Goal: Task Accomplishment & Management: Complete application form

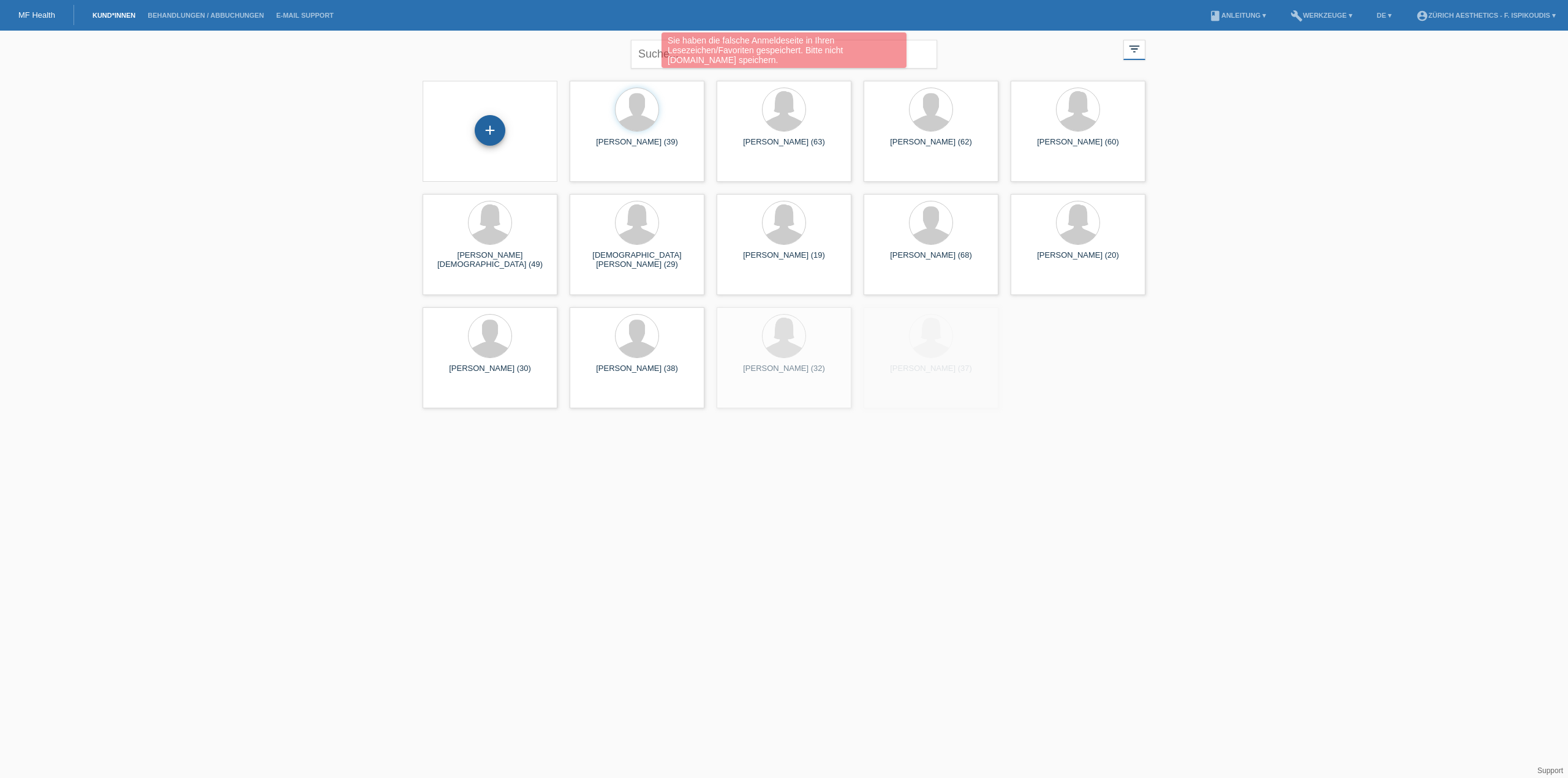
click at [495, 127] on div "+" at bounding box center [490, 131] width 31 height 31
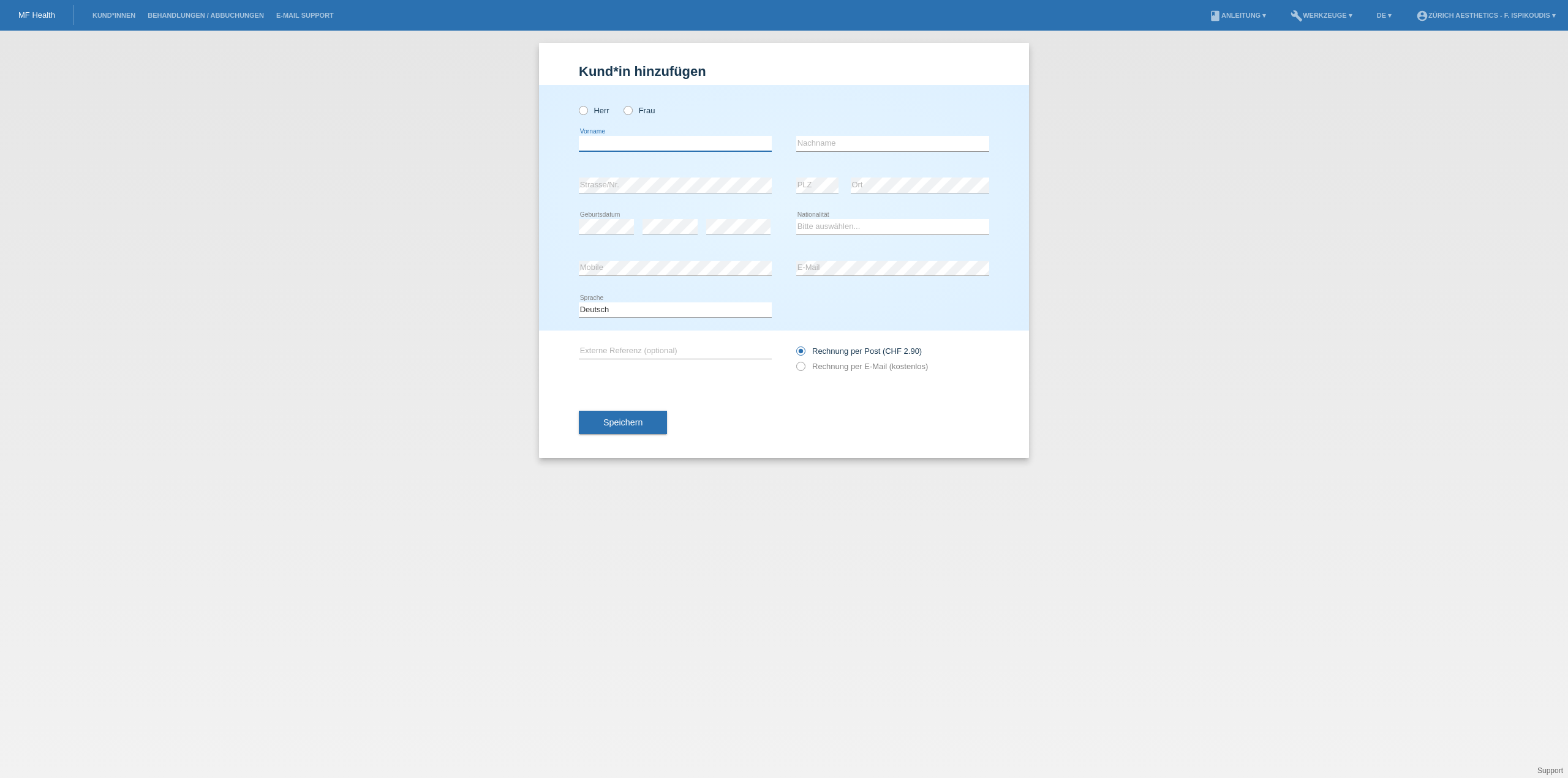
click at [625, 150] on input "text" at bounding box center [675, 143] width 193 height 15
paste input "Sadikaj"
type input "Sadikaj"
click at [856, 150] on div "error Nachname" at bounding box center [893, 144] width 193 height 16
paste input "Elhame"
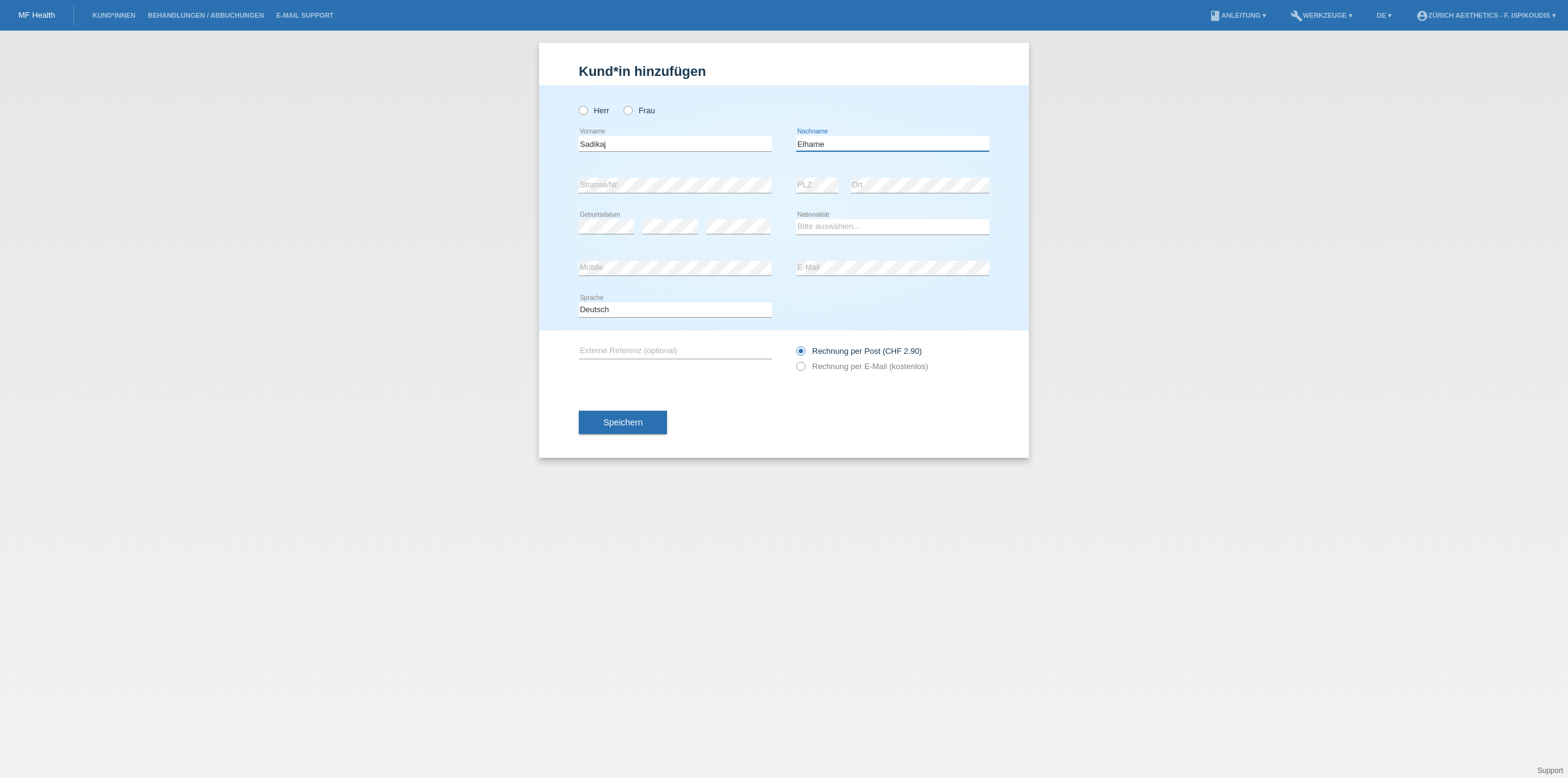
type input "Elhame"
click at [846, 365] on label "Rechnung per E-Mail (kostenlos)" at bounding box center [862, 366] width 132 height 9
click at [804, 365] on input "Rechnung per E-Mail (kostenlos)" at bounding box center [800, 369] width 8 height 15
radio input "true"
drag, startPoint x: 632, startPoint y: 111, endPoint x: 624, endPoint y: 137, distance: 27.2
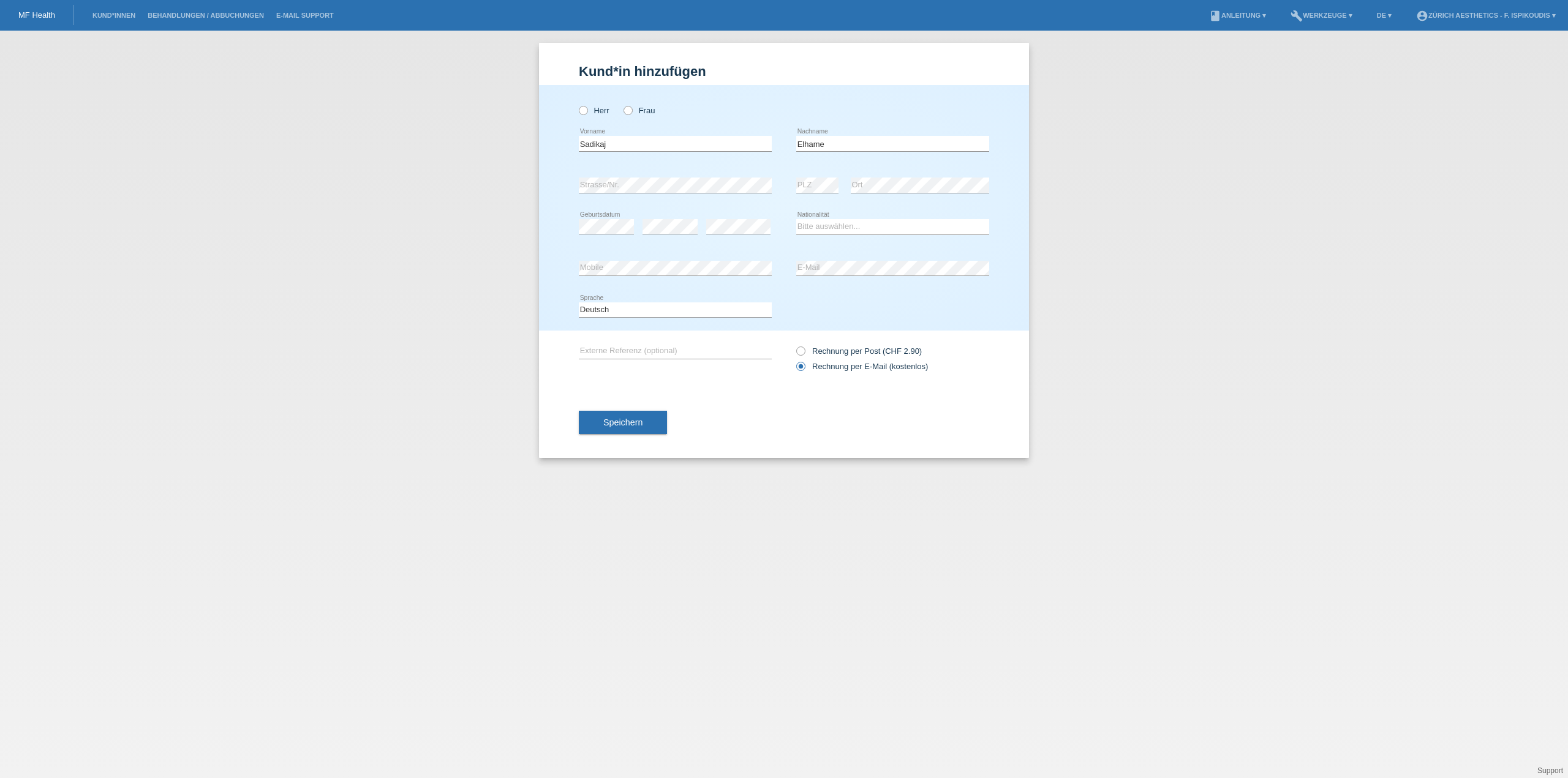
click at [622, 104] on icon at bounding box center [622, 104] width 0 height 0
click at [631, 111] on input "Frau" at bounding box center [627, 110] width 8 height 8
radio input "true"
click at [734, 169] on div "error Strasse/Nr." at bounding box center [675, 185] width 193 height 42
click at [715, 278] on div "error Mobile" at bounding box center [675, 268] width 193 height 42
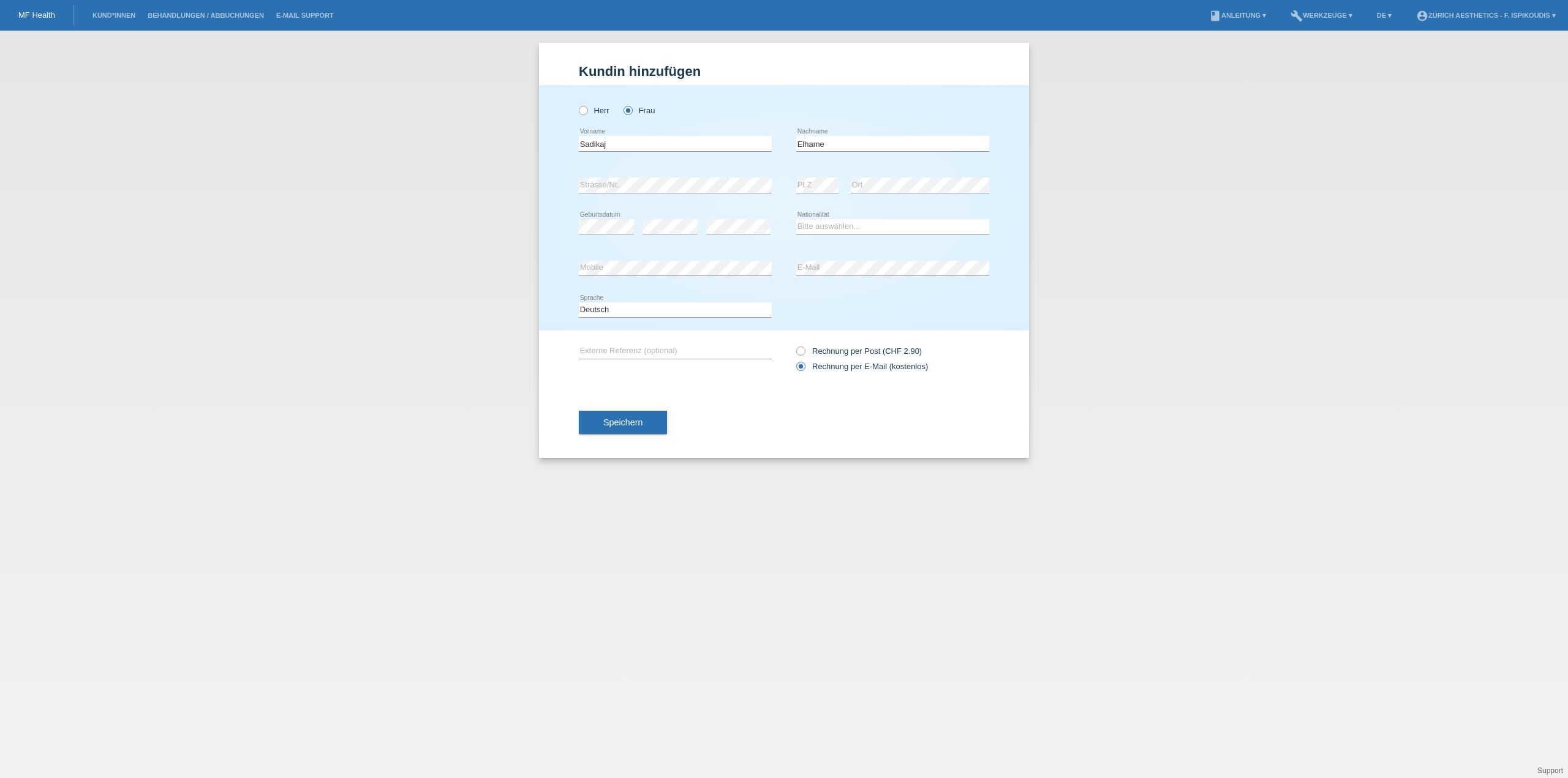
drag, startPoint x: 1036, startPoint y: 300, endPoint x: 945, endPoint y: 292, distance: 91.4
click at [1037, 300] on div "Kund*in hinzufügen Kunde hinzufügen Kundin hinzufügen Herr Frau Sadikaj error V…" at bounding box center [784, 404] width 1568 height 747
drag, startPoint x: 654, startPoint y: 242, endPoint x: 658, endPoint y: 234, distance: 8.9
click at [658, 234] on div "error" at bounding box center [669, 226] width 55 height 42
click at [819, 231] on select "Bitte auswählen... Schweiz Deutschland Liechtenstein Österreich ------------ Af…" at bounding box center [893, 226] width 193 height 15
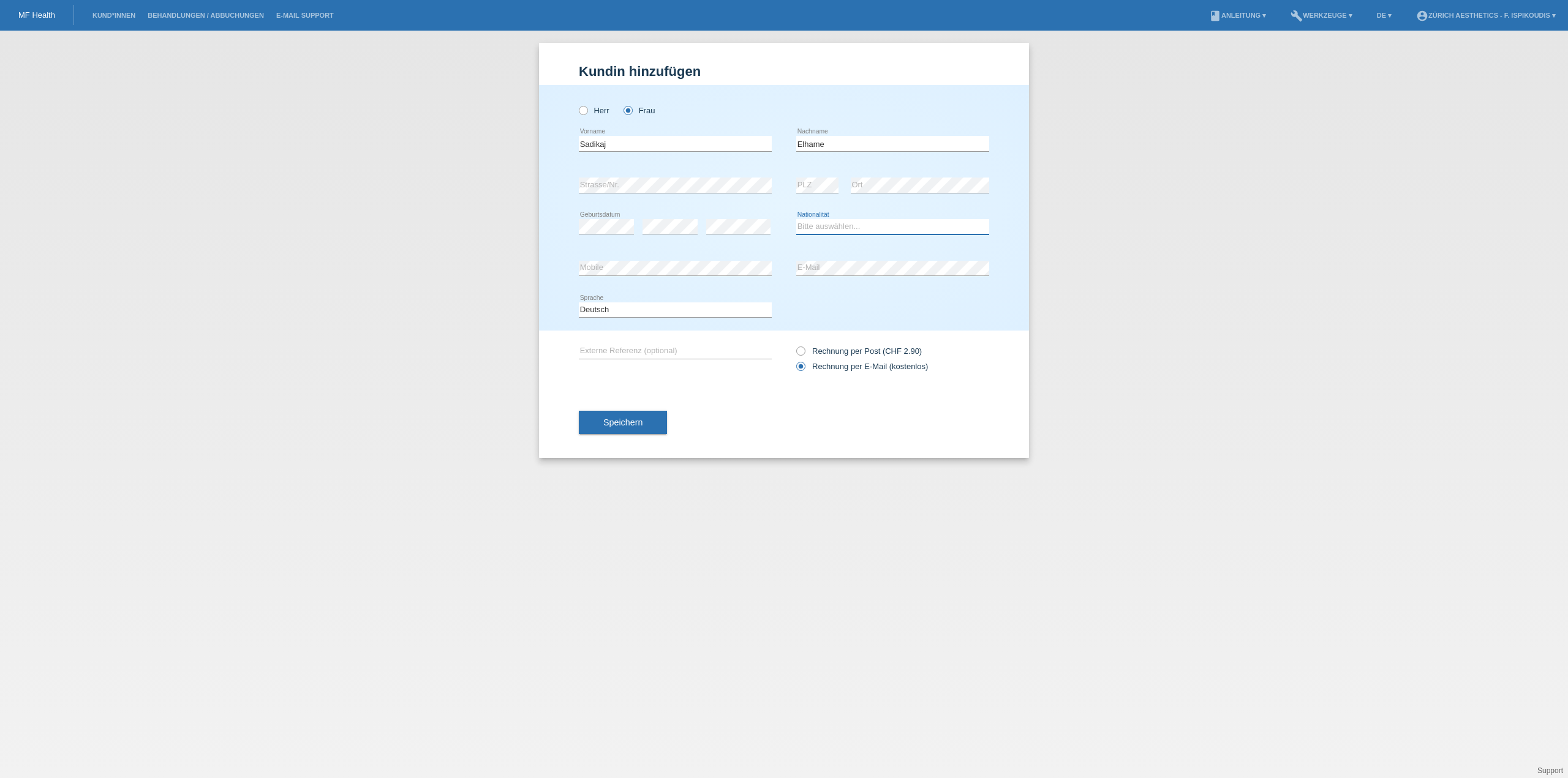
select select "CH"
click at [796, 219] on select "Bitte auswählen... Schweiz Deutschland Liechtenstein Österreich ------------ Af…" at bounding box center [893, 226] width 193 height 15
click at [638, 427] on button "Speichern" at bounding box center [623, 422] width 88 height 23
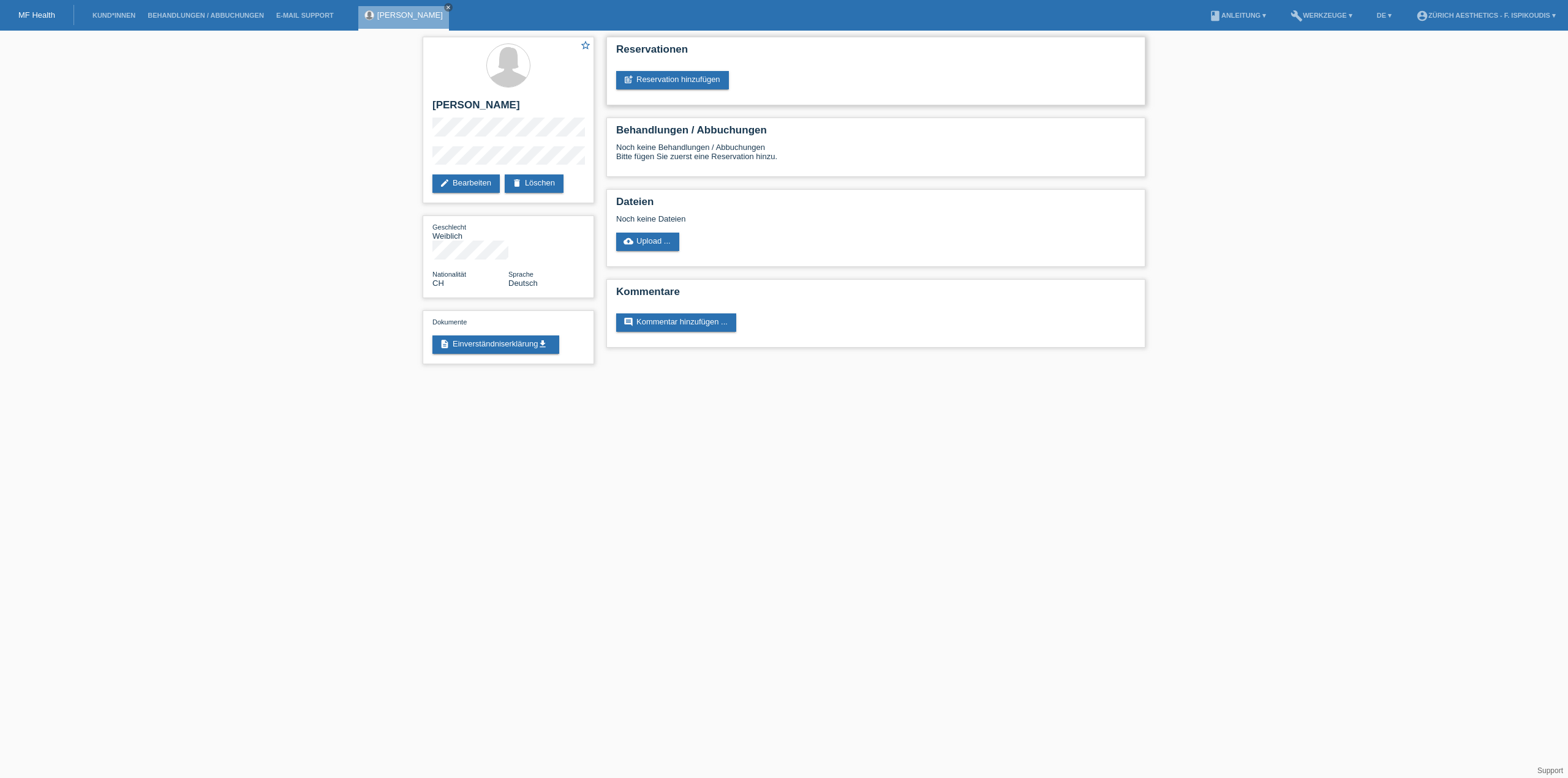
drag, startPoint x: 672, startPoint y: 66, endPoint x: 671, endPoint y: 72, distance: 6.1
click at [672, 66] on div "Reservationen post_add Reservation hinzufügen" at bounding box center [876, 71] width 539 height 69
click at [671, 75] on link "post_add Reservation hinzufügen" at bounding box center [672, 80] width 113 height 18
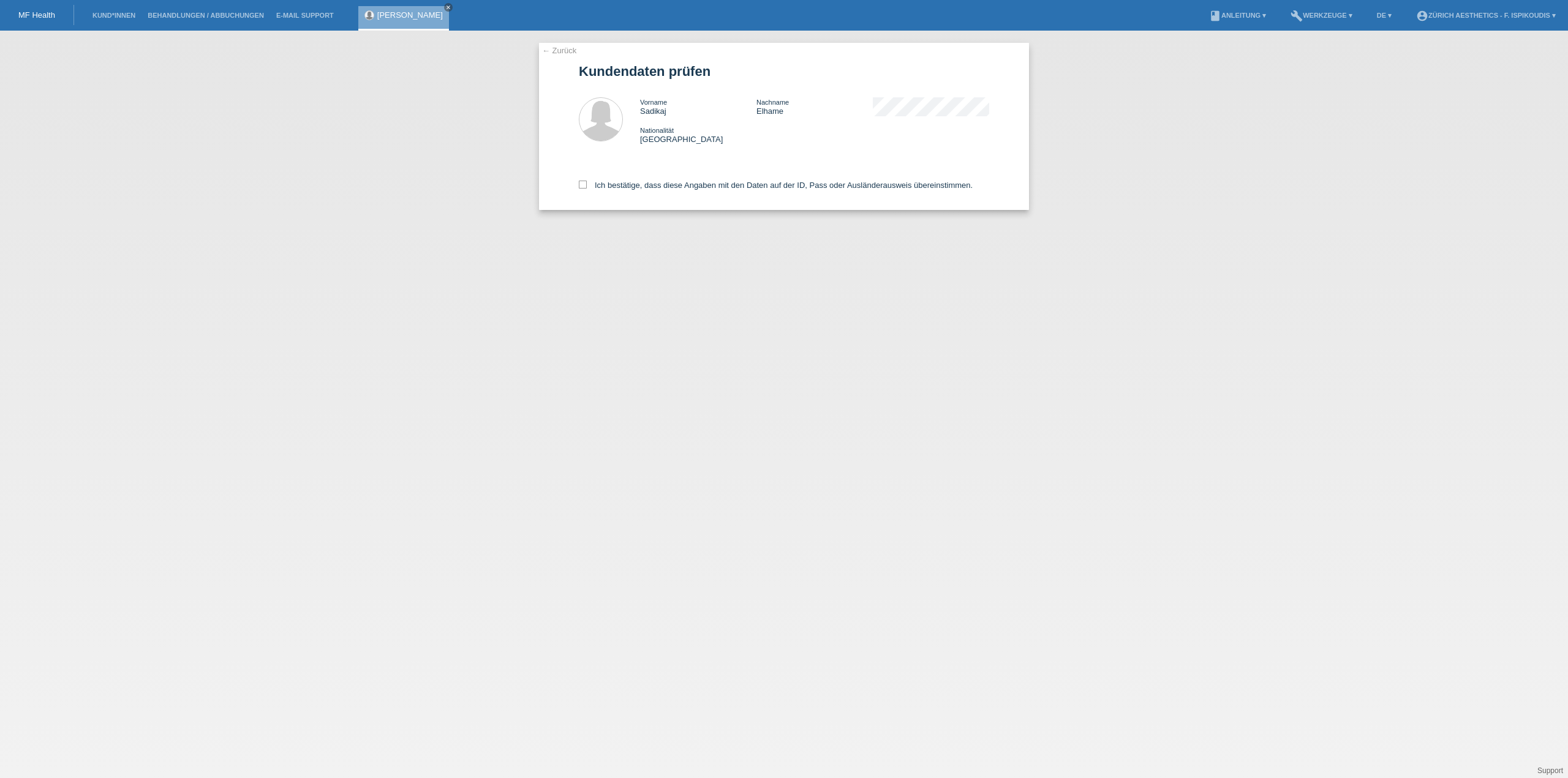
click at [654, 198] on div "Ich bestätige, dass diese Angaben mit den Daten auf der ID, Pass oder Ausländer…" at bounding box center [784, 183] width 411 height 54
click at [657, 189] on label "Ich bestätige, dass diese Angaben mit den Daten auf der ID, Pass oder Ausländer…" at bounding box center [775, 185] width 394 height 9
click at [587, 188] on input "Ich bestätige, dass diese Angaben mit den Daten auf der ID, Pass oder Ausländer…" at bounding box center [582, 184] width 8 height 8
checkbox input "true"
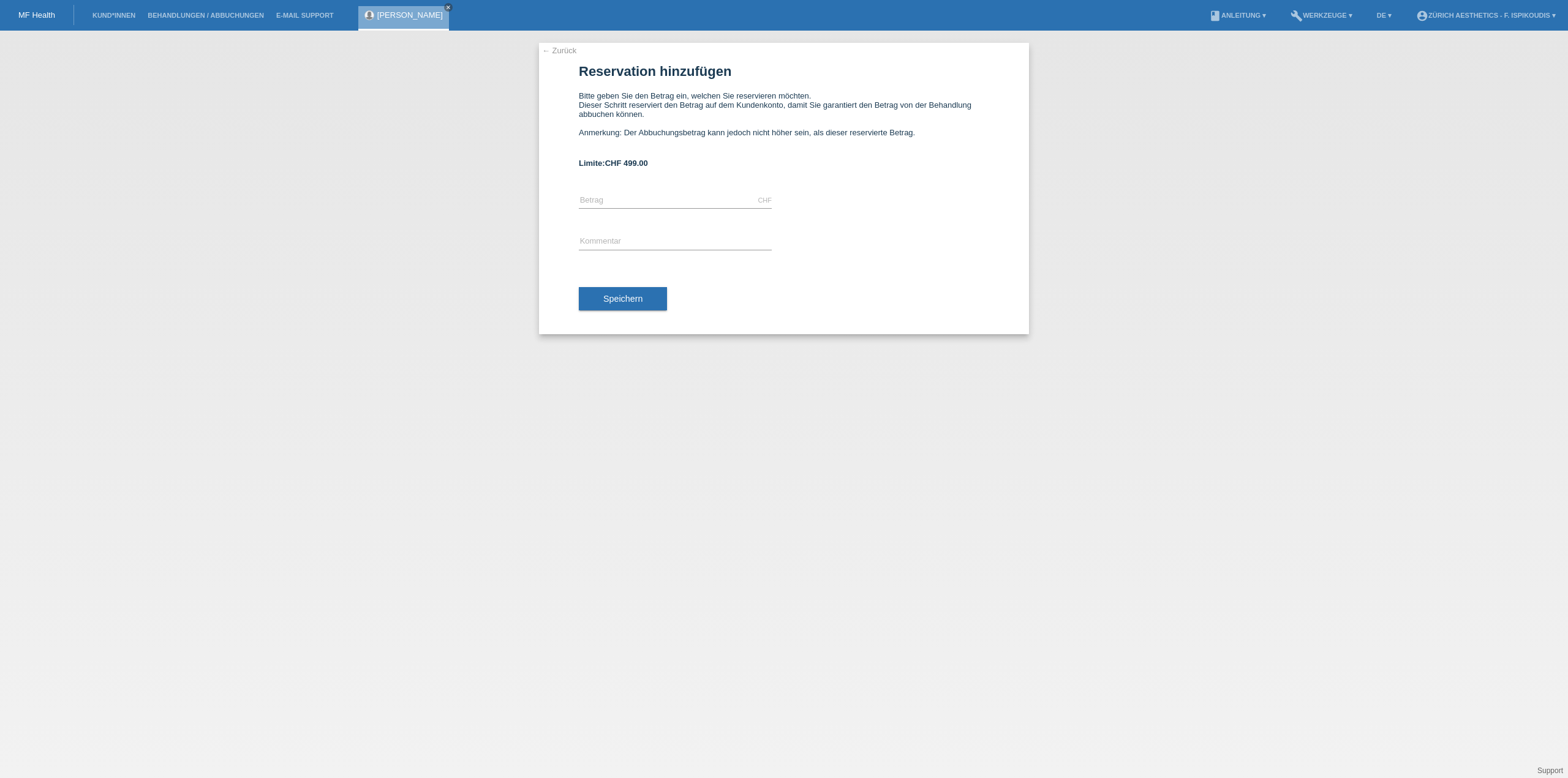
click at [625, 164] on span "CHF 499.00" at bounding box center [626, 163] width 43 height 9
click at [626, 164] on span "CHF 499.00" at bounding box center [626, 163] width 43 height 9
click at [557, 52] on link "← Zurück" at bounding box center [559, 50] width 34 height 9
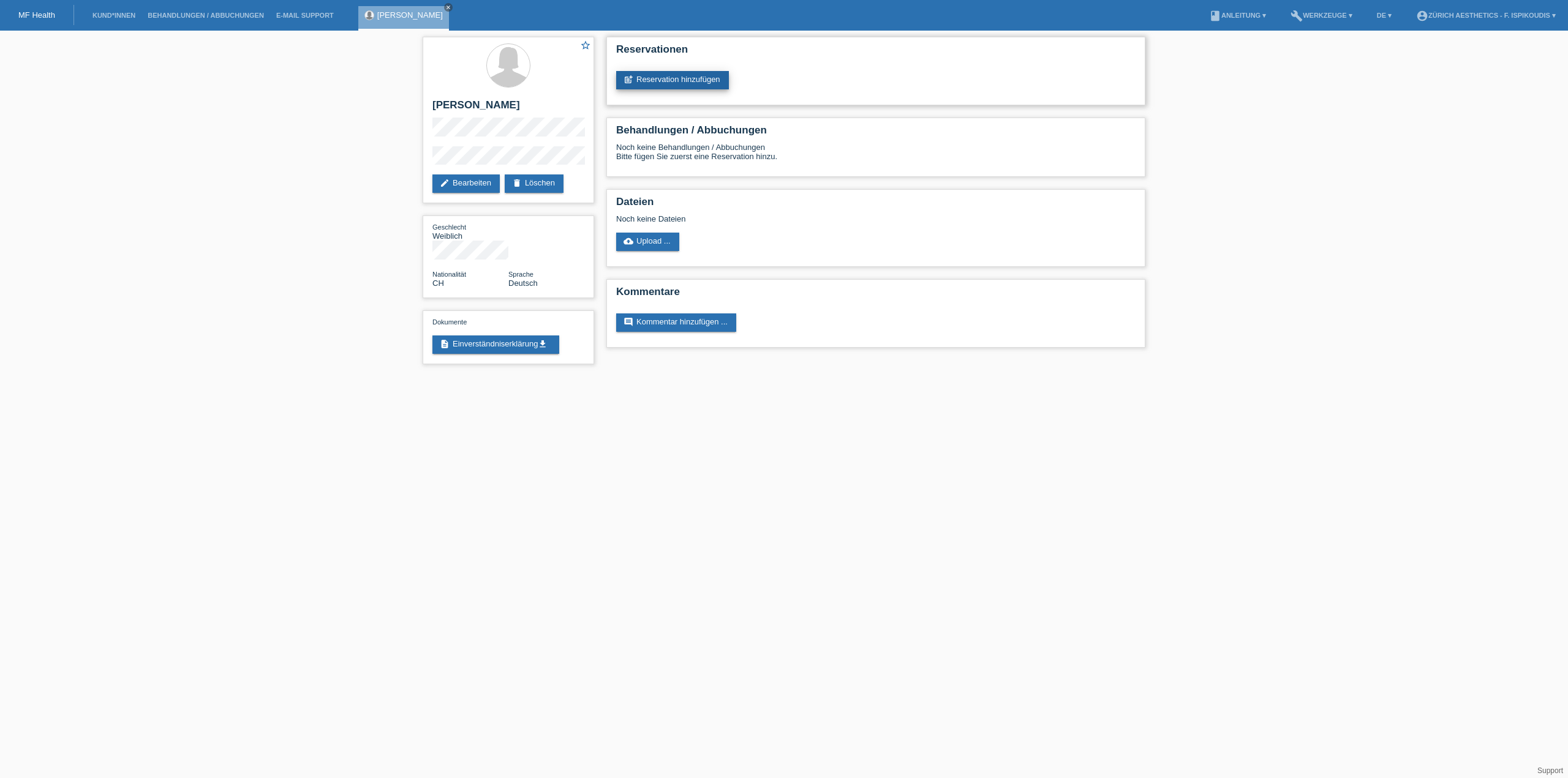
click at [671, 74] on link "post_add Reservation hinzufügen" at bounding box center [672, 80] width 113 height 18
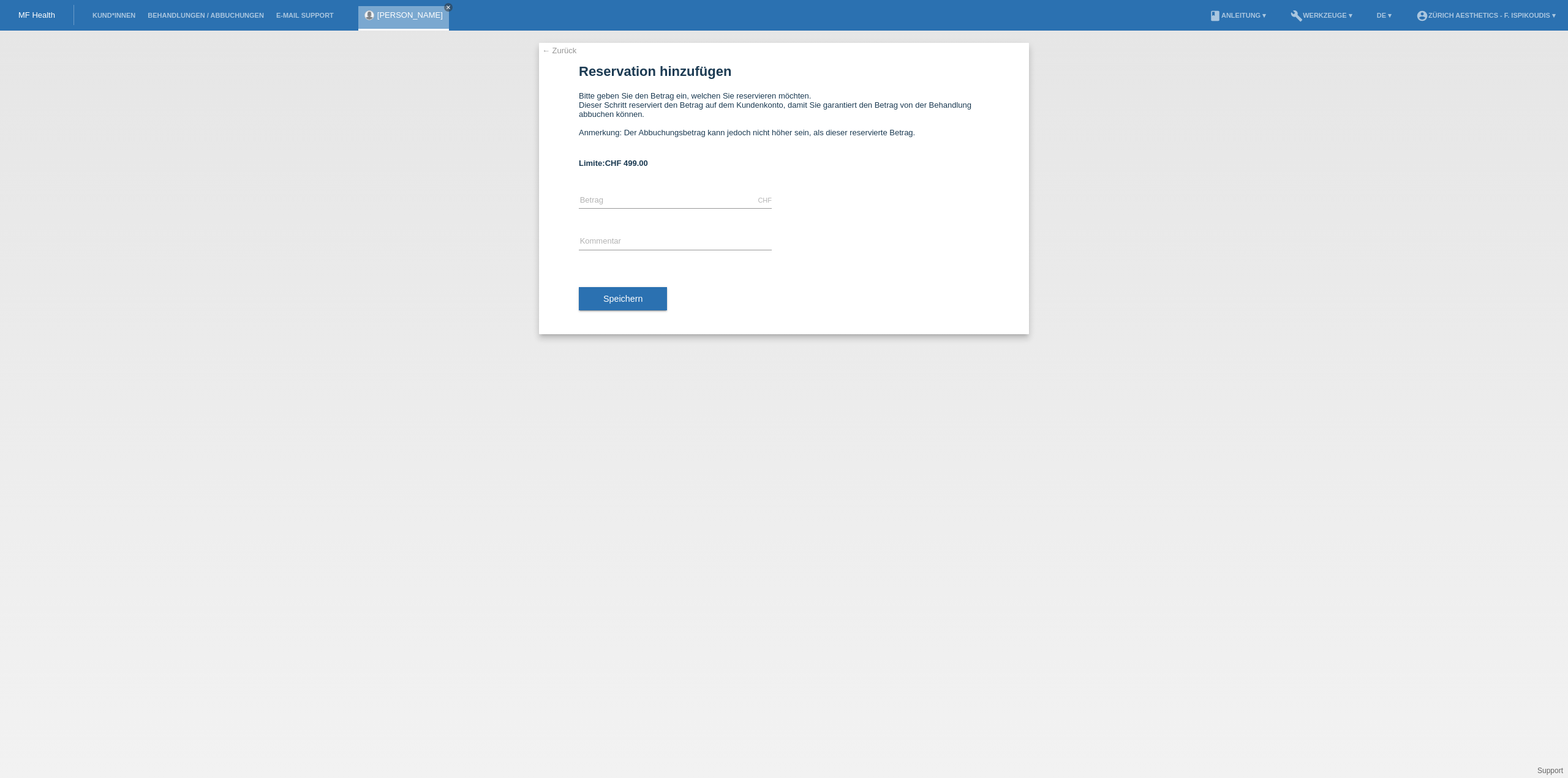
click at [685, 83] on form "Reservation hinzufügen Bitte geben Sie den Betrag ein, welchen Sie reservieren …" at bounding box center [784, 199] width 411 height 270
click at [566, 46] on link "← Zurück" at bounding box center [559, 50] width 34 height 9
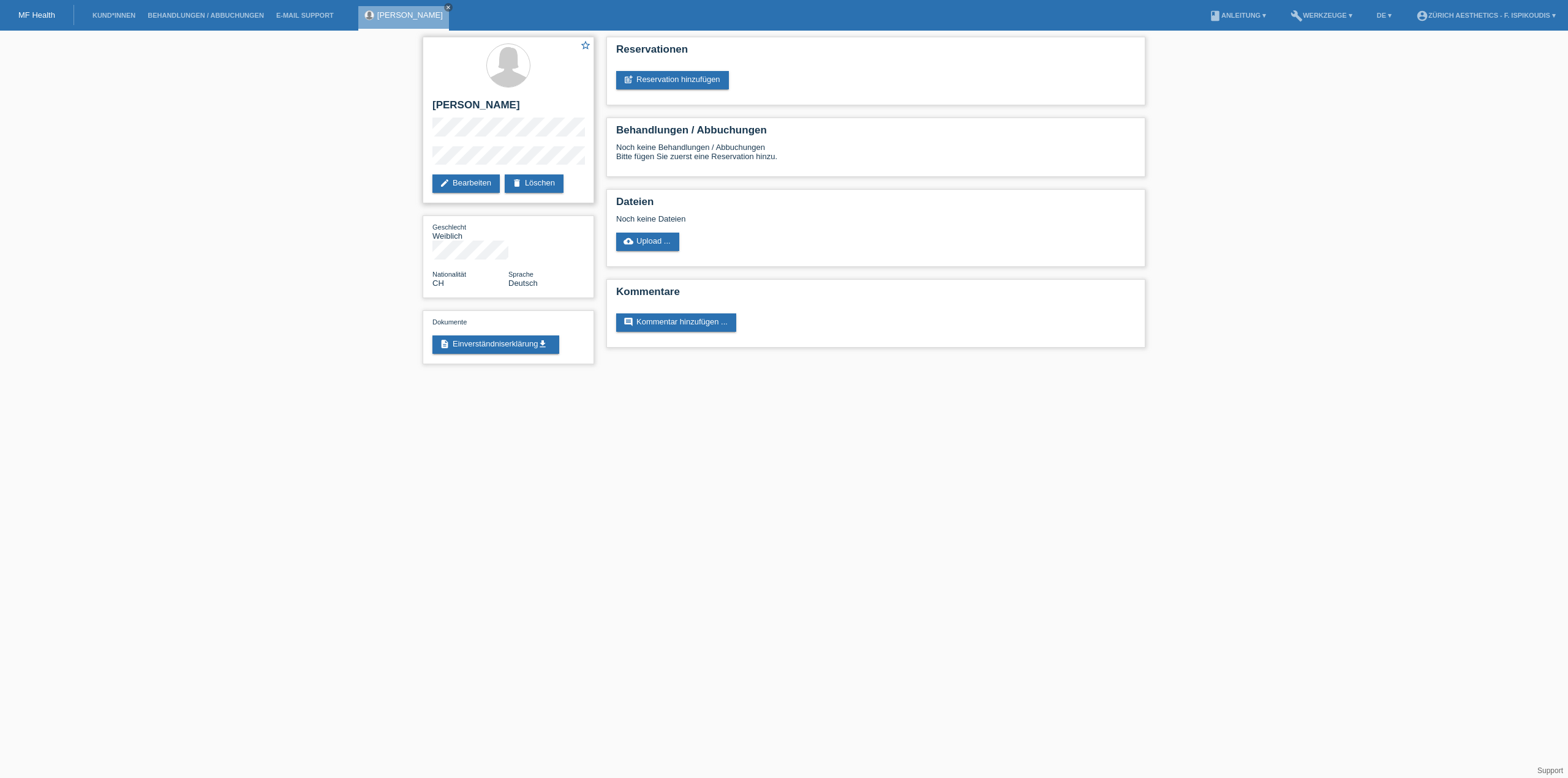
click at [425, 119] on div "star_border [PERSON_NAME] edit Bearbeiten delete Löschen" at bounding box center [508, 120] width 172 height 167
click at [425, 119] on div "star_border Sadikaj Elhame edit Bearbeiten delete Löschen" at bounding box center [508, 120] width 172 height 167
click at [435, 119] on div "star_border Sadikaj Elhame edit Bearbeiten delete Löschen" at bounding box center [508, 120] width 172 height 167
click at [674, 83] on link "post_add Reservation hinzufügen" at bounding box center [672, 80] width 113 height 18
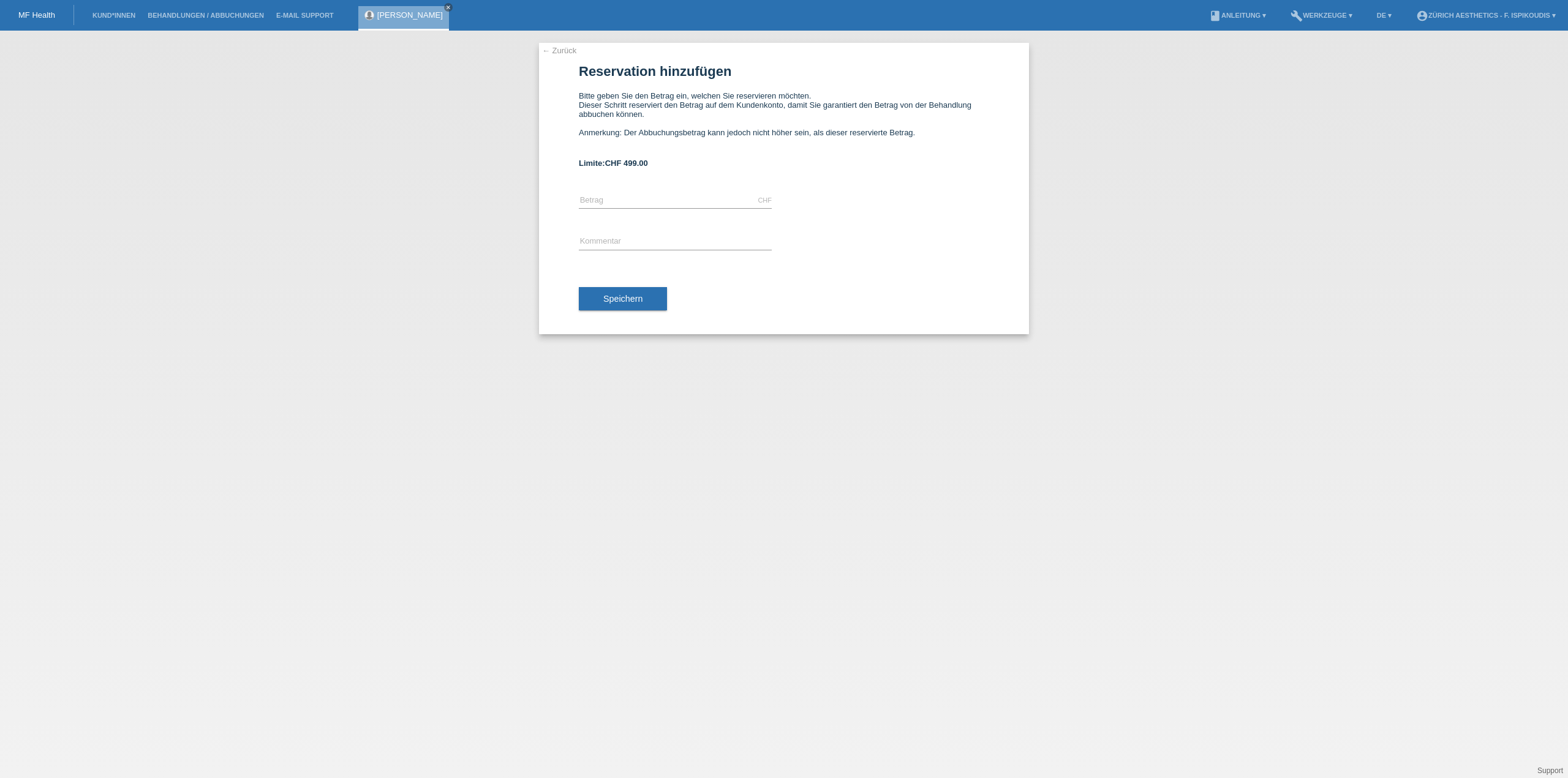
click at [563, 54] on link "← Zurück" at bounding box center [559, 50] width 34 height 9
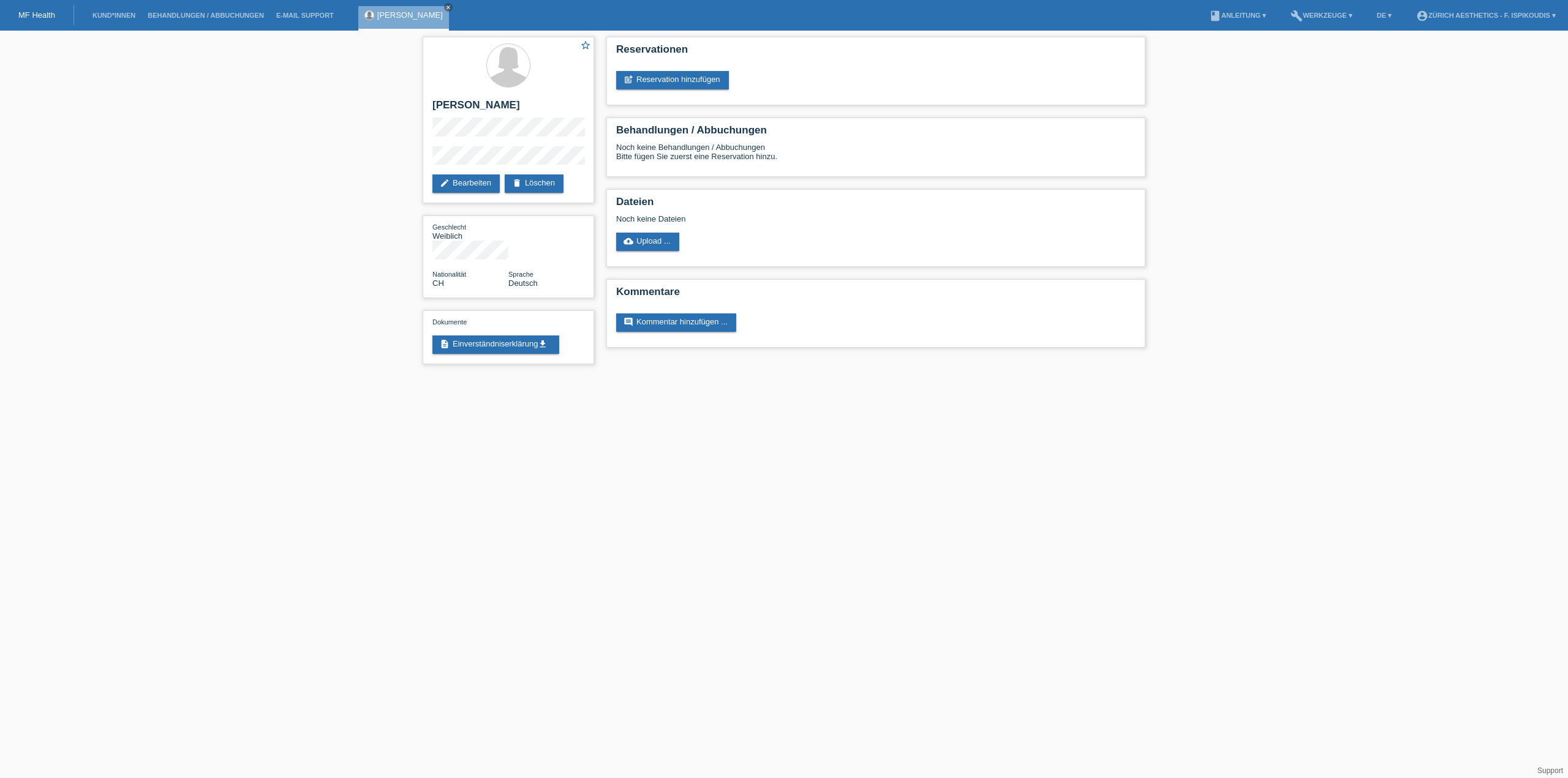
click at [1232, 377] on html "MF Health Kund*innen Behandlungen / Abbuchungen E-Mail Support [PERSON_NAME] cl…" at bounding box center [784, 188] width 1568 height 377
click at [1040, 377] on html "MF Health Kund*innen Behandlungen / Abbuchungen E-Mail Support [PERSON_NAME] cl…" at bounding box center [784, 188] width 1568 height 377
click at [751, 377] on html "MF Health Kund*innen Behandlungen / Abbuchungen E-Mail Support [PERSON_NAME] cl…" at bounding box center [784, 188] width 1568 height 377
click at [1111, 377] on html "MF Health Kund*innen Behandlungen / Abbuchungen E-Mail Support [PERSON_NAME] cl…" at bounding box center [784, 188] width 1568 height 377
